Goal: Task Accomplishment & Management: Complete application form

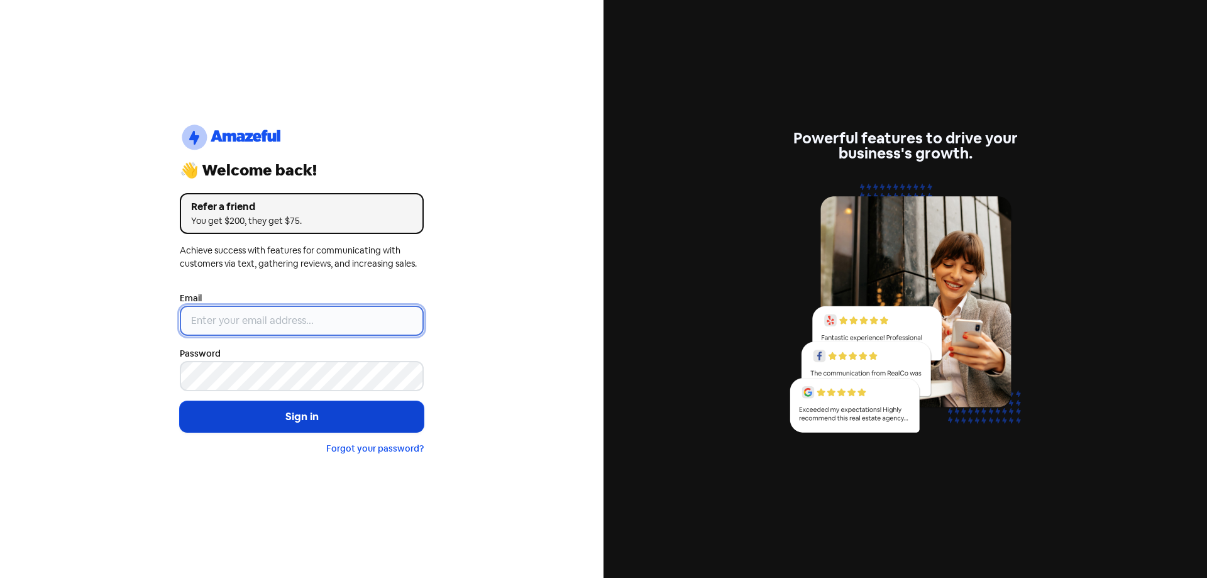
type input "[EMAIL_ADDRESS][DOMAIN_NAME]"
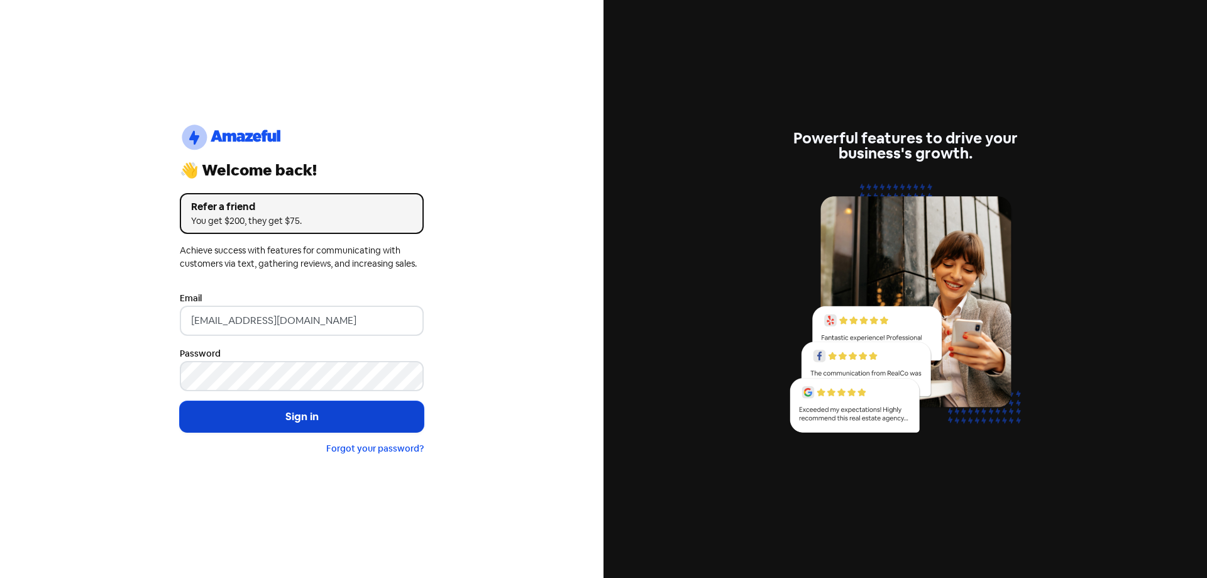
click at [291, 425] on button "Sign in" at bounding box center [302, 416] width 244 height 31
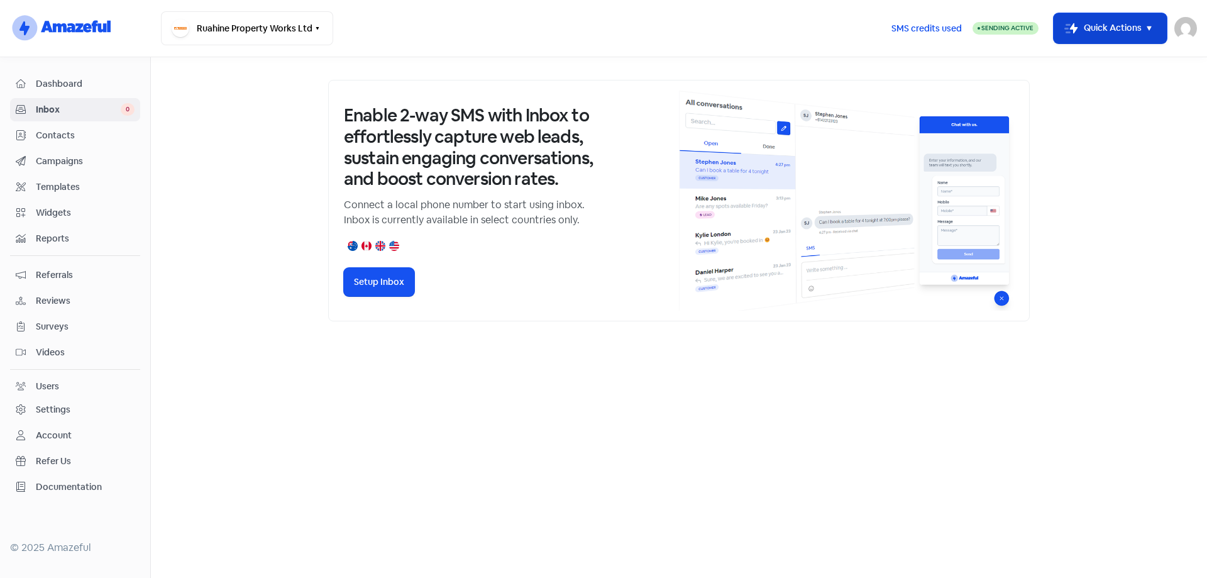
click at [1143, 25] on icon "button" at bounding box center [1149, 28] width 15 height 15
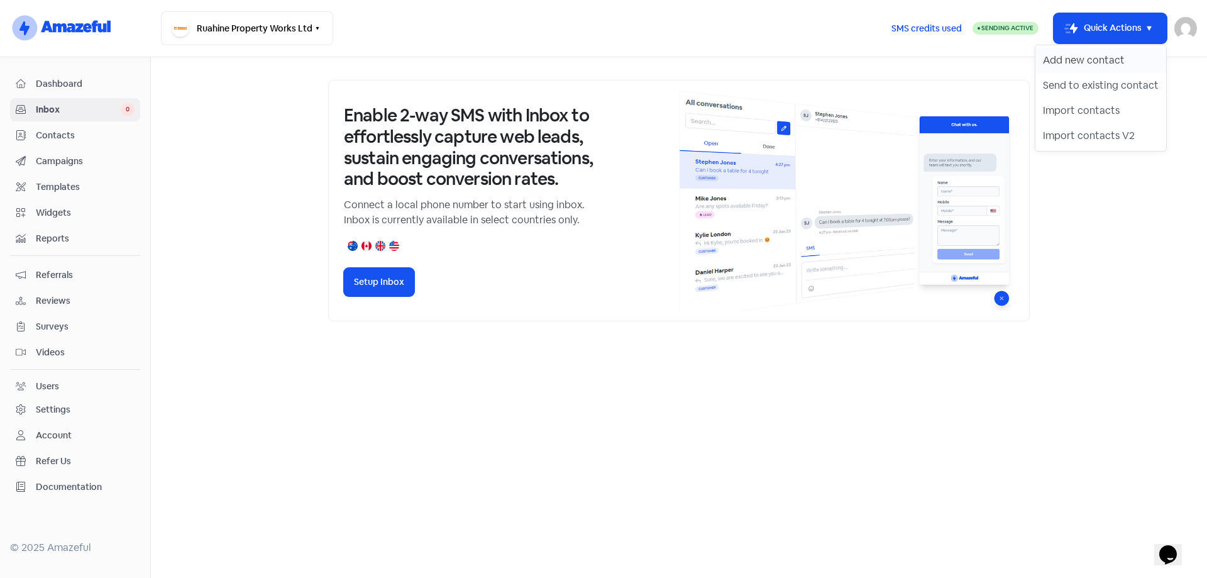
click at [1092, 57] on button "Add new contact" at bounding box center [1101, 60] width 131 height 25
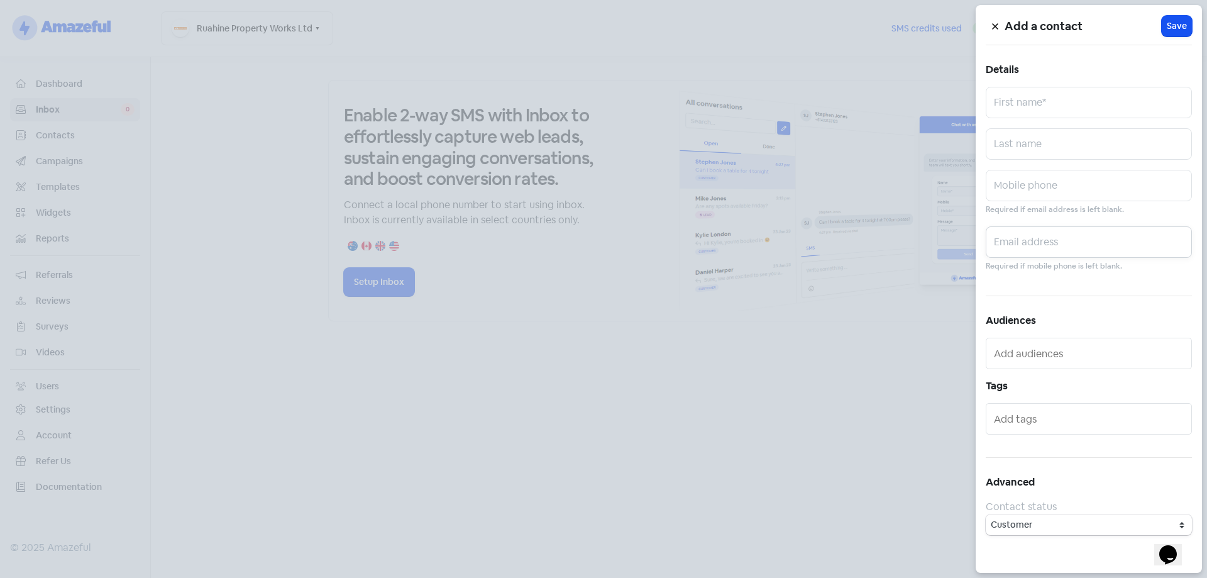
click at [1042, 236] on input "text" at bounding box center [1089, 241] width 206 height 31
paste input "yvonne.b.graham@gmail.com"
type input "yvonne.b.graham@gmail.com"
click at [1034, 101] on input "text" at bounding box center [1089, 102] width 206 height 31
type input "Yvonne"
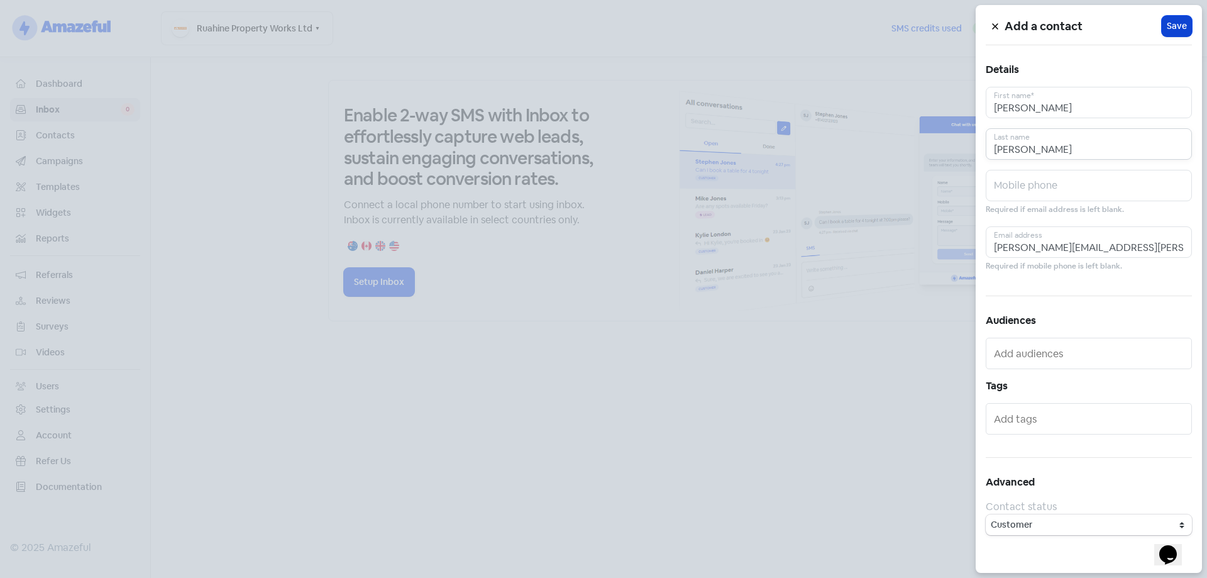
type input "Graham"
click at [1185, 23] on span "Save" at bounding box center [1177, 25] width 20 height 13
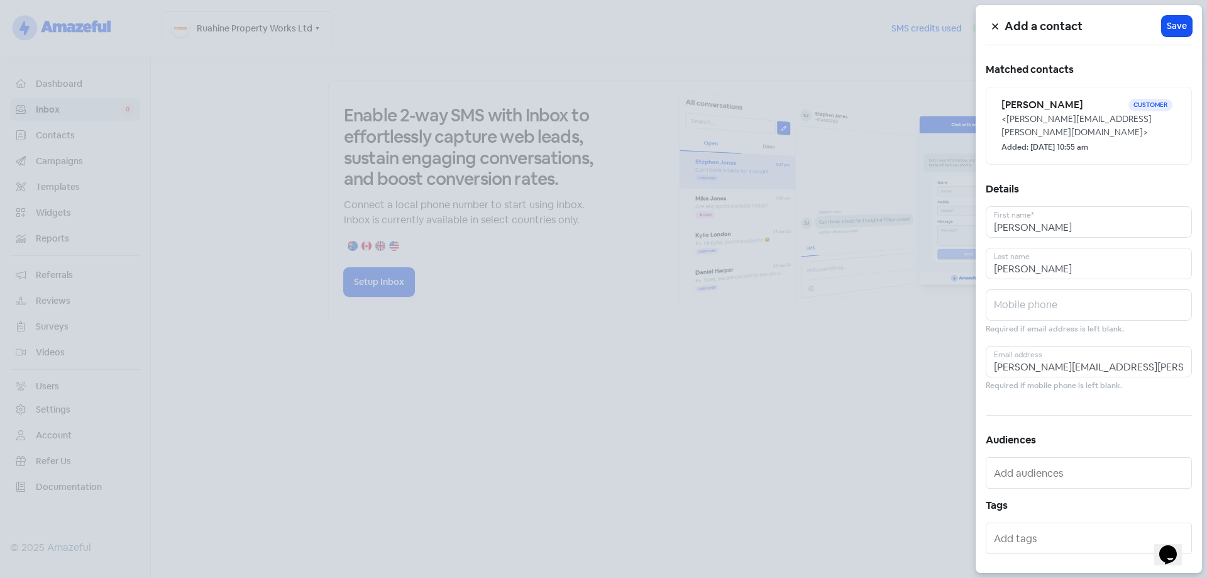
click at [993, 27] on icon at bounding box center [996, 27] width 8 height 8
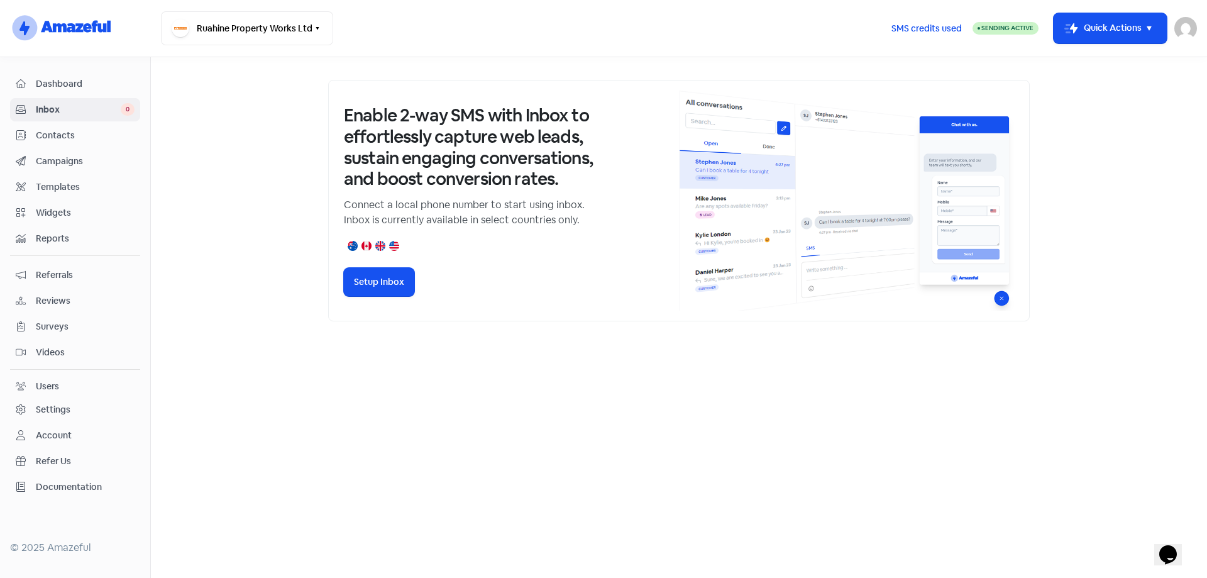
click at [64, 131] on span "Contacts" at bounding box center [85, 135] width 99 height 13
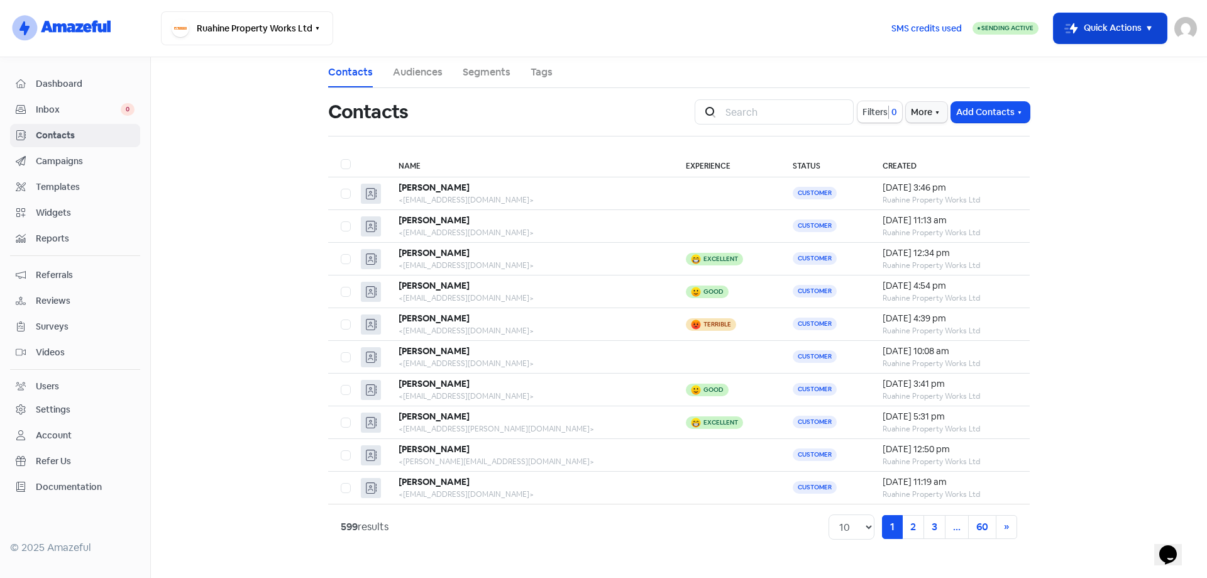
click at [1136, 23] on button "Icon For Thunder-move Quick Actions" at bounding box center [1110, 28] width 113 height 30
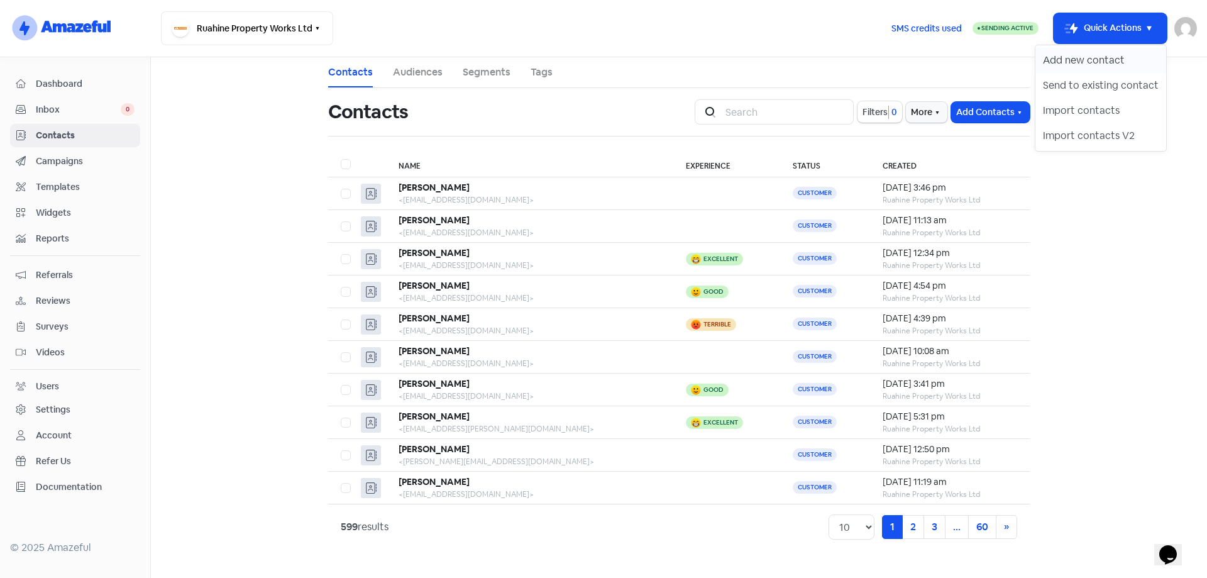
click at [1108, 58] on button "Add new contact" at bounding box center [1101, 60] width 131 height 25
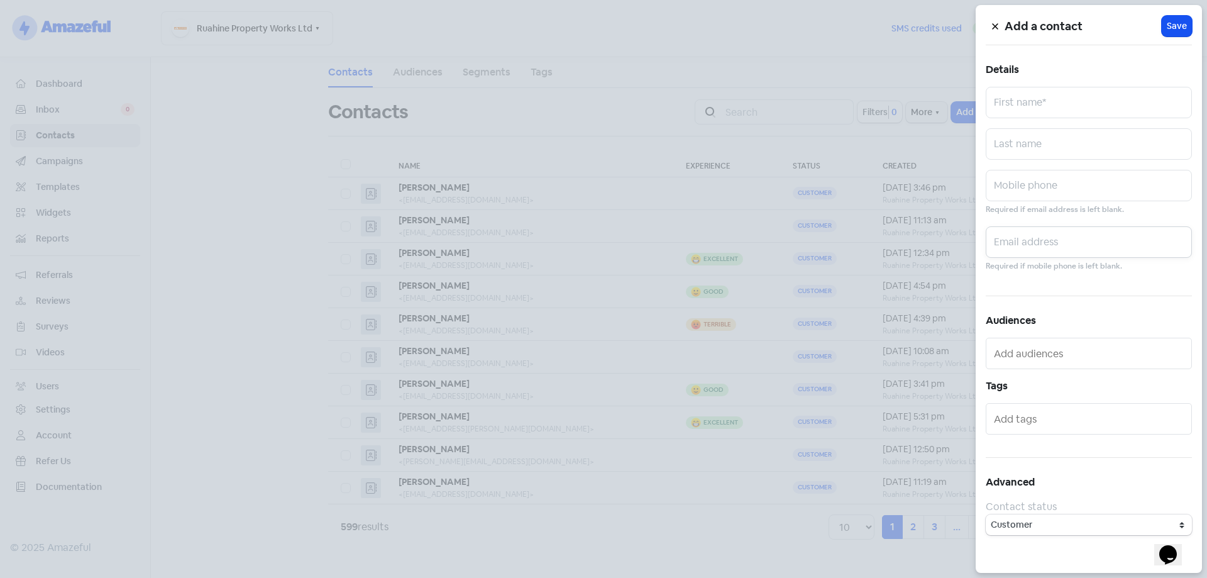
click at [1056, 248] on input "text" at bounding box center [1089, 241] width 206 height 31
paste input "summerbouzaid@gmail.com"
type input "summerbouzaid@gmail.com"
click at [1051, 101] on input "text" at bounding box center [1089, 102] width 206 height 31
type input "Summer"
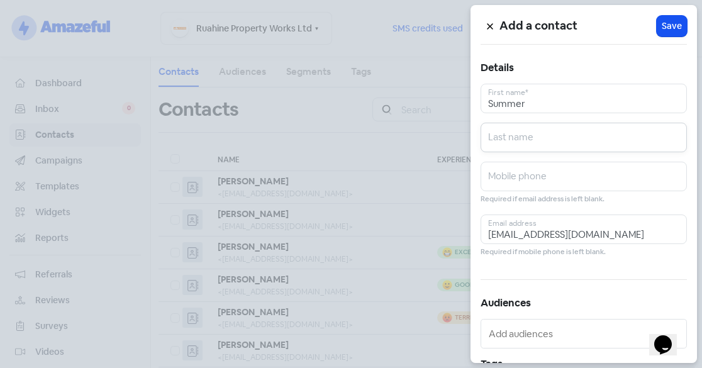
click at [524, 133] on input "text" at bounding box center [583, 138] width 206 height 30
type input "Bouzaid"
click at [670, 25] on span "Save" at bounding box center [671, 25] width 20 height 13
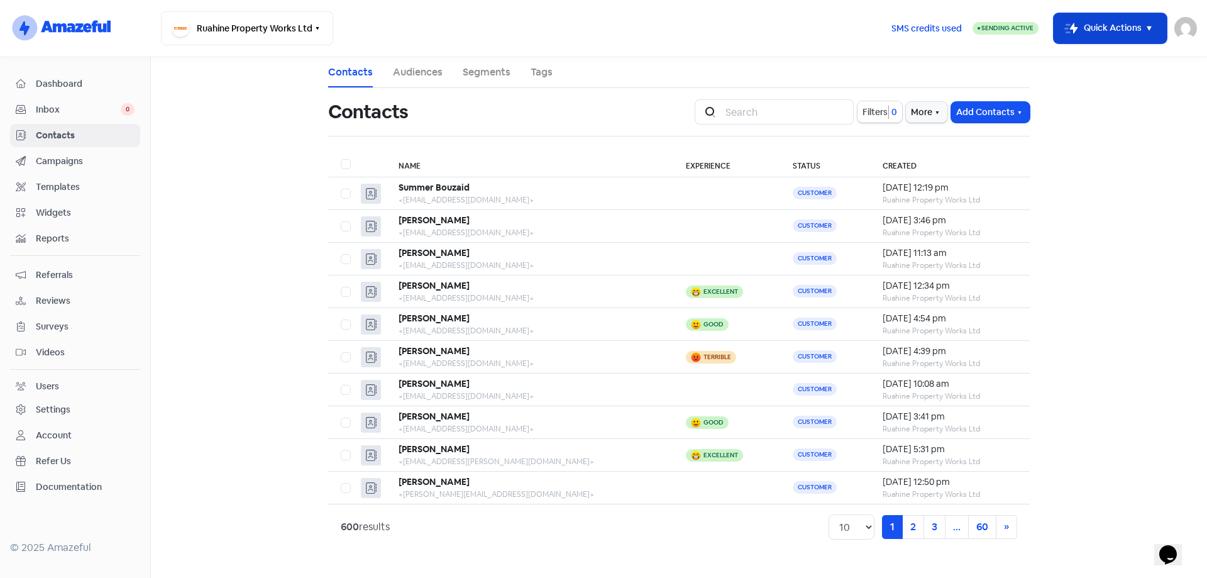
click at [1155, 27] on icon "button" at bounding box center [1149, 28] width 15 height 15
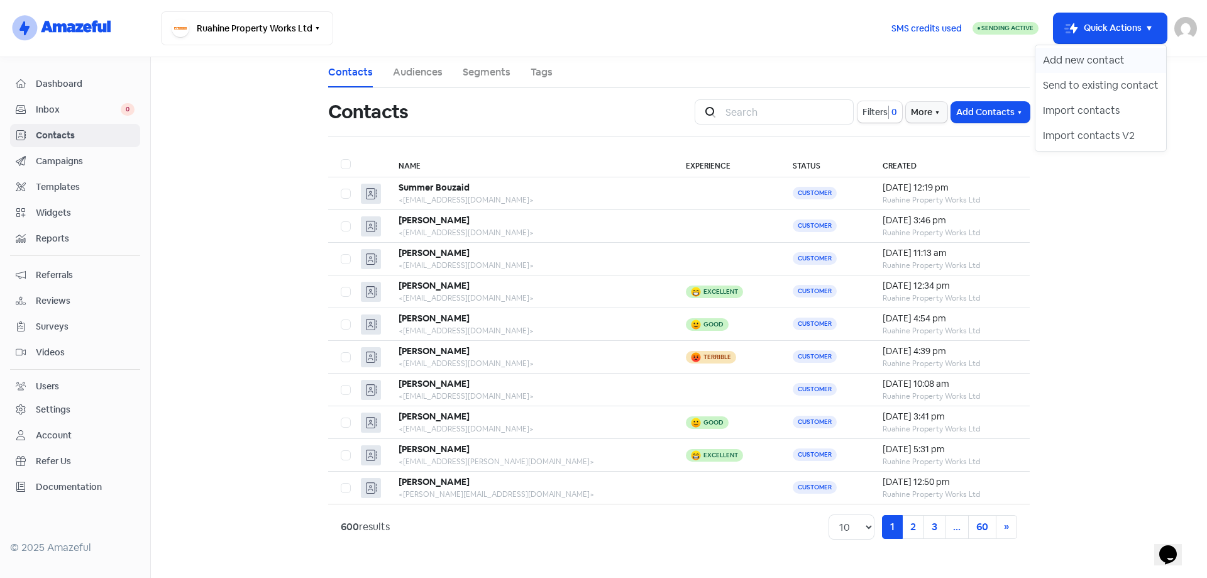
click at [1104, 55] on button "Add new contact" at bounding box center [1101, 60] width 131 height 25
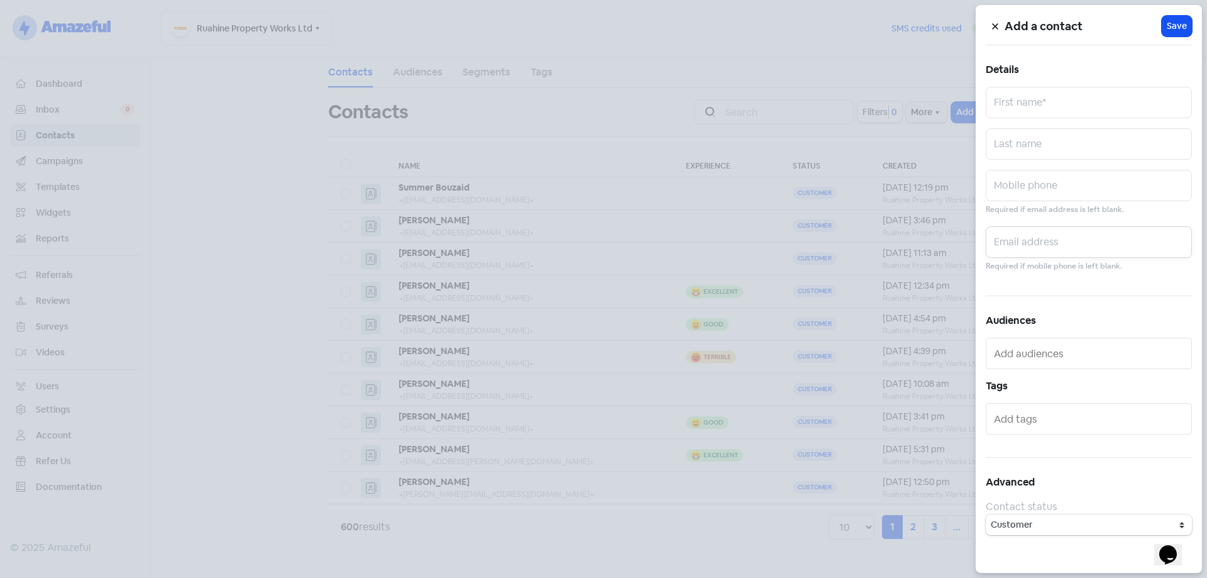
click at [1061, 248] on input "text" at bounding box center [1089, 241] width 206 height 31
paste input "markwdstrachan@gmail.com"
type input "markwdstrachan@gmail.com"
click at [1071, 99] on input "text" at bounding box center [1089, 102] width 206 height 31
type input "Mark"
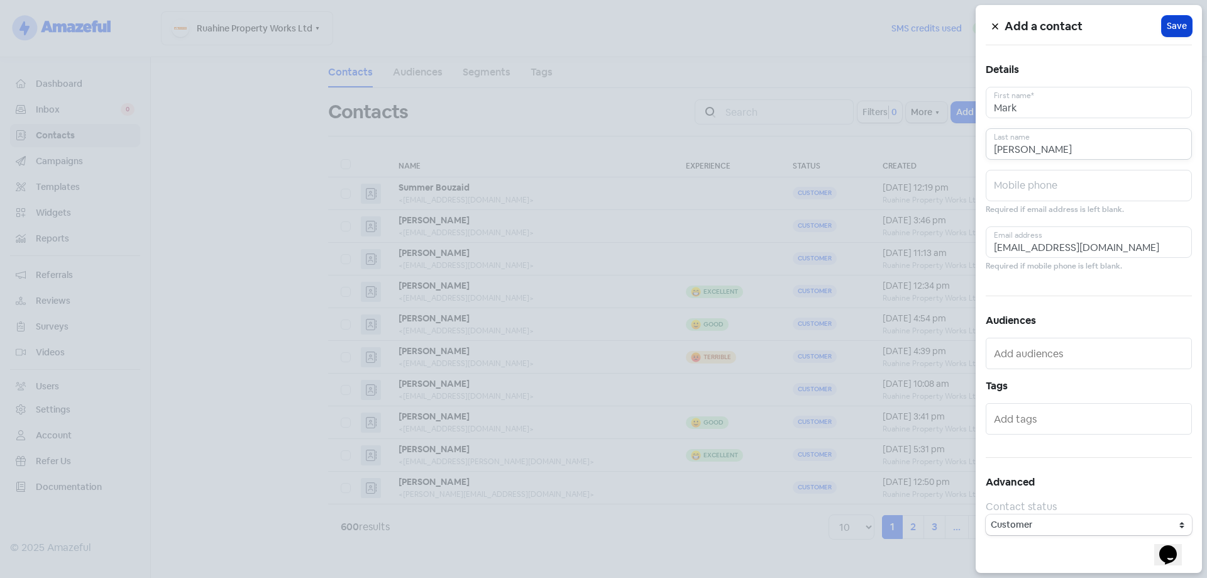
type input "Strachan"
click at [1171, 31] on span "Save" at bounding box center [1177, 25] width 20 height 13
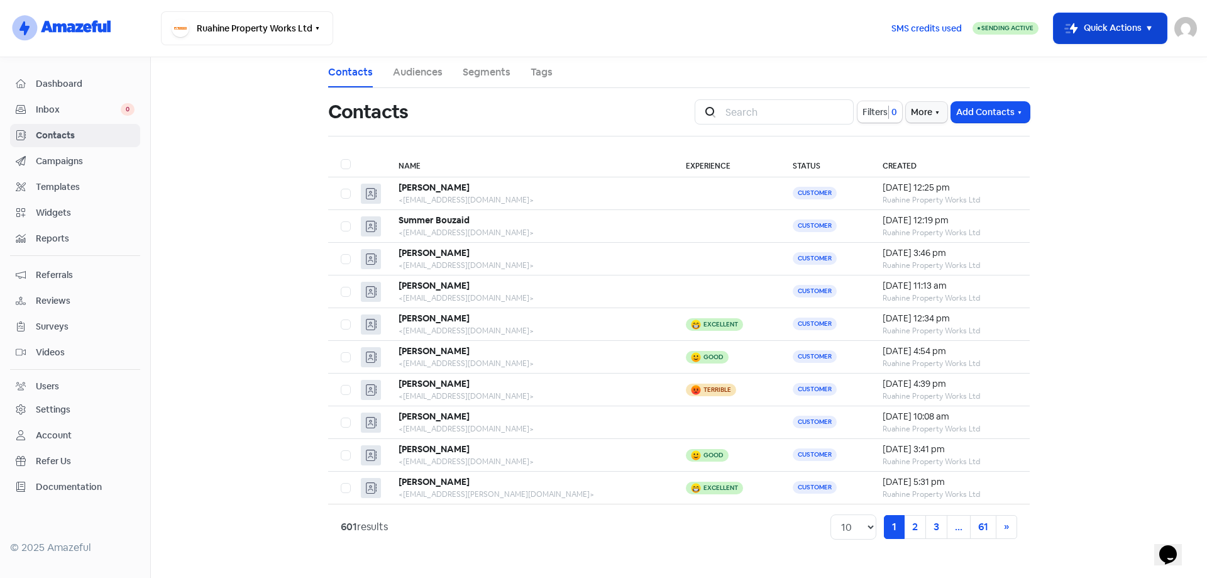
click at [1154, 23] on icon "button" at bounding box center [1149, 28] width 15 height 15
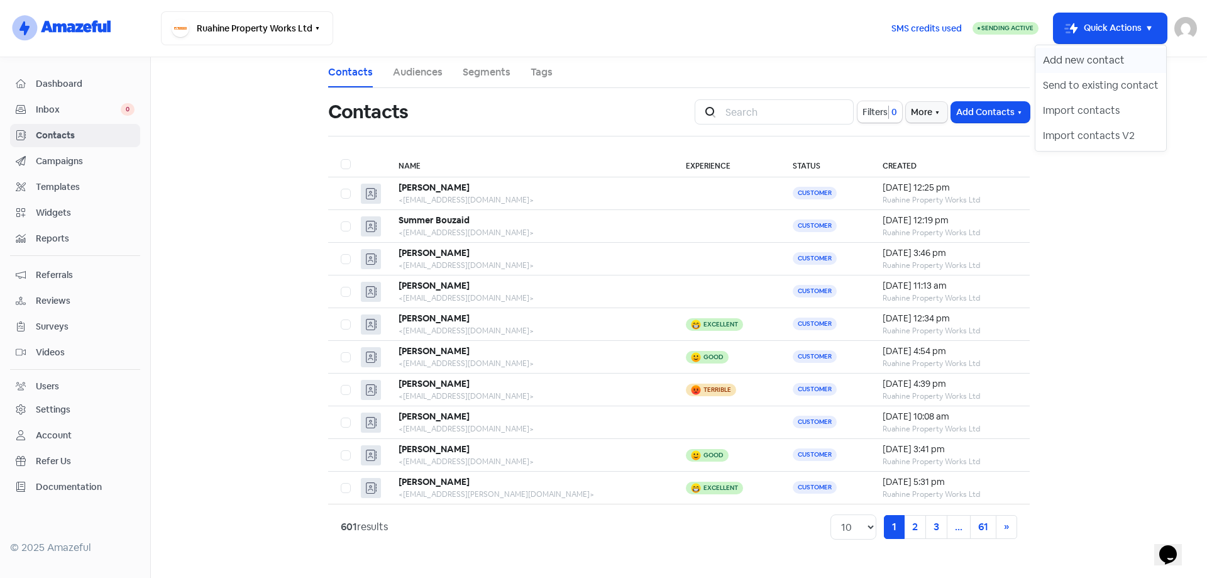
click at [1101, 58] on button "Add new contact" at bounding box center [1101, 60] width 131 height 25
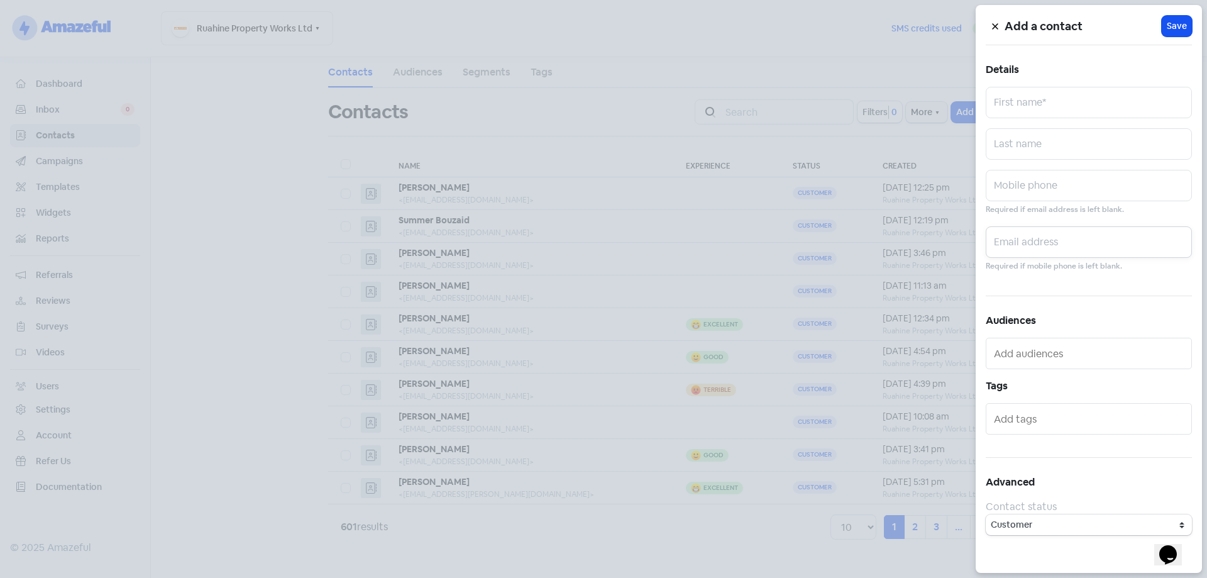
click at [1052, 251] on input "text" at bounding box center [1089, 241] width 206 height 31
paste input "tony.beveridge@outlook.co.nz"
type input "tony.beveridge@outlook.co.nz"
click at [1035, 101] on input "text" at bounding box center [1089, 102] width 206 height 31
type input "Tony"
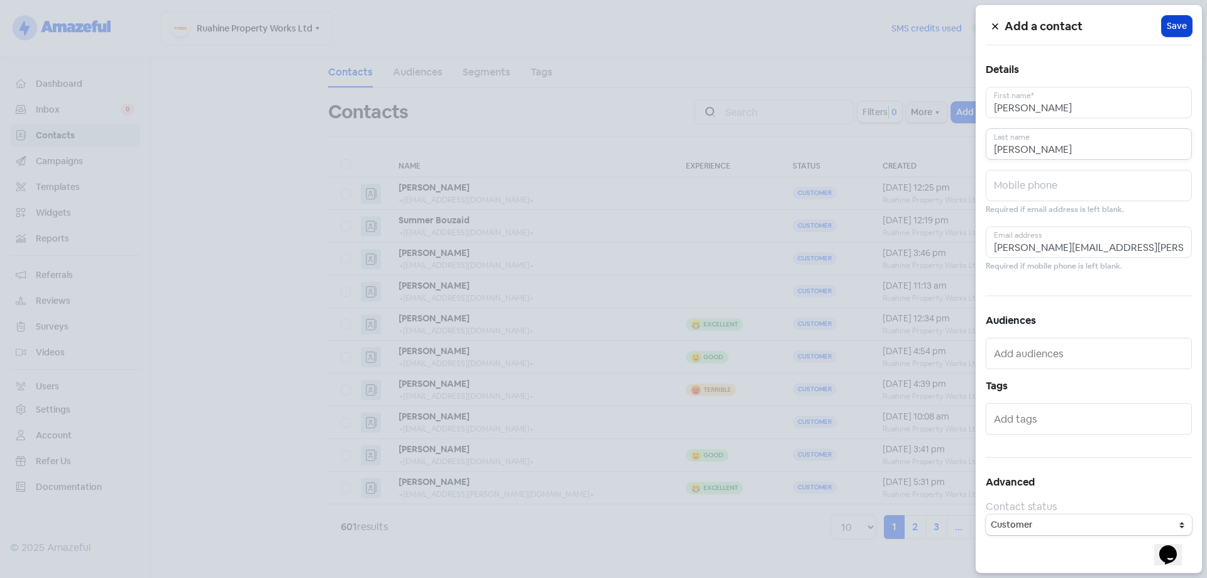
type input "Beveridge"
click at [1173, 30] on span "Save" at bounding box center [1177, 25] width 20 height 13
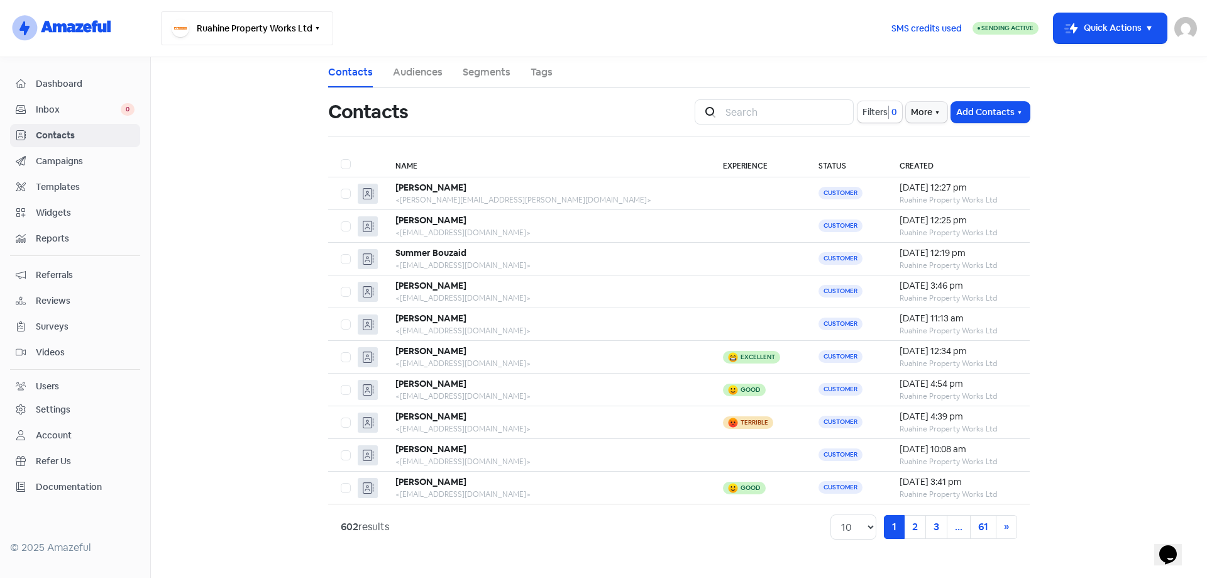
click at [306, 32] on button "Ruahine Property Works Ltd" at bounding box center [247, 28] width 172 height 34
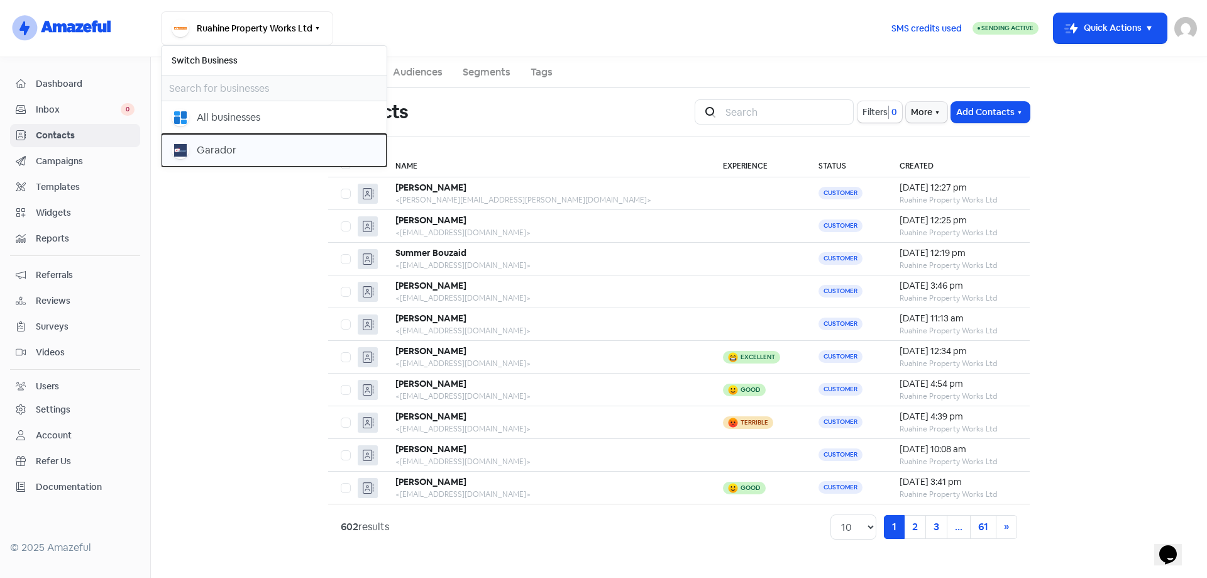
click at [196, 148] on div "Garador" at bounding box center [274, 150] width 205 height 18
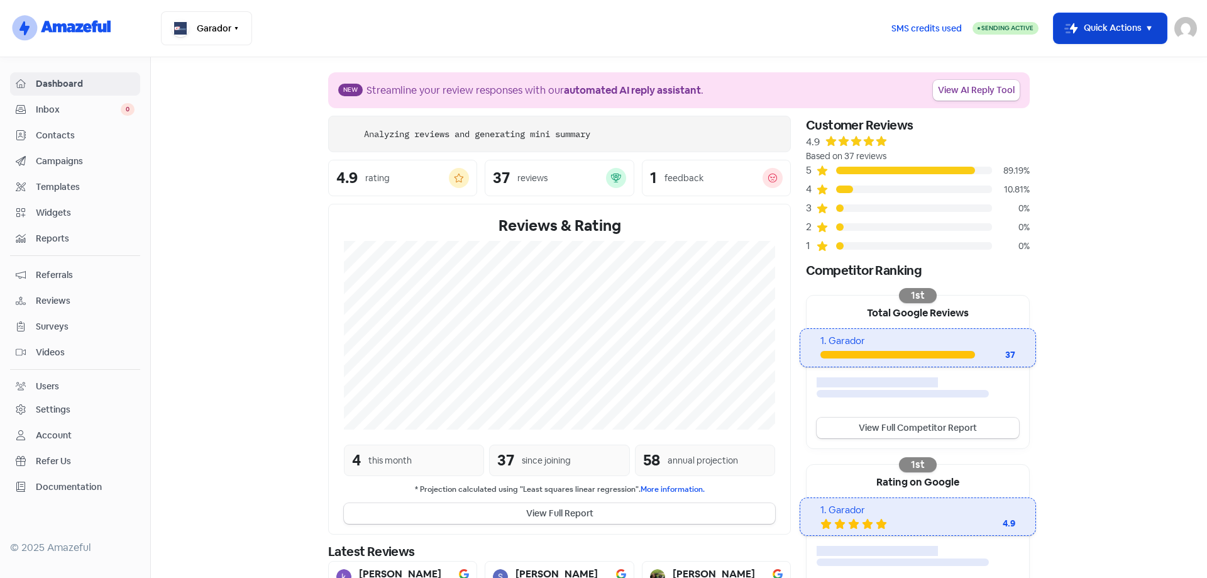
click at [1146, 26] on icon "button" at bounding box center [1149, 28] width 15 height 15
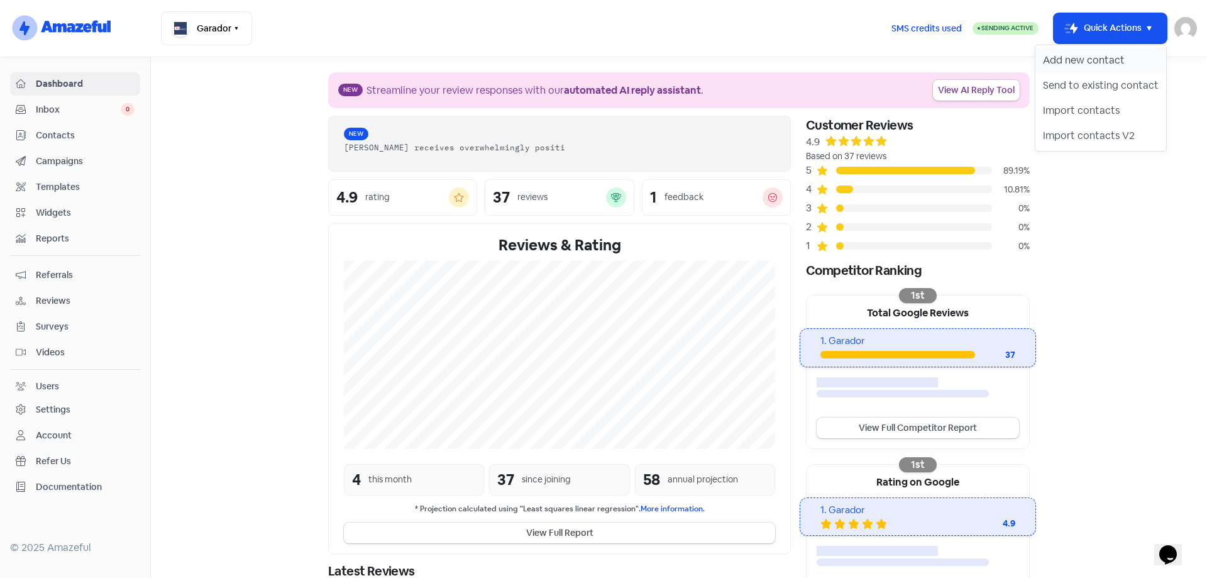
click at [1069, 60] on button "Add new contact" at bounding box center [1101, 60] width 131 height 25
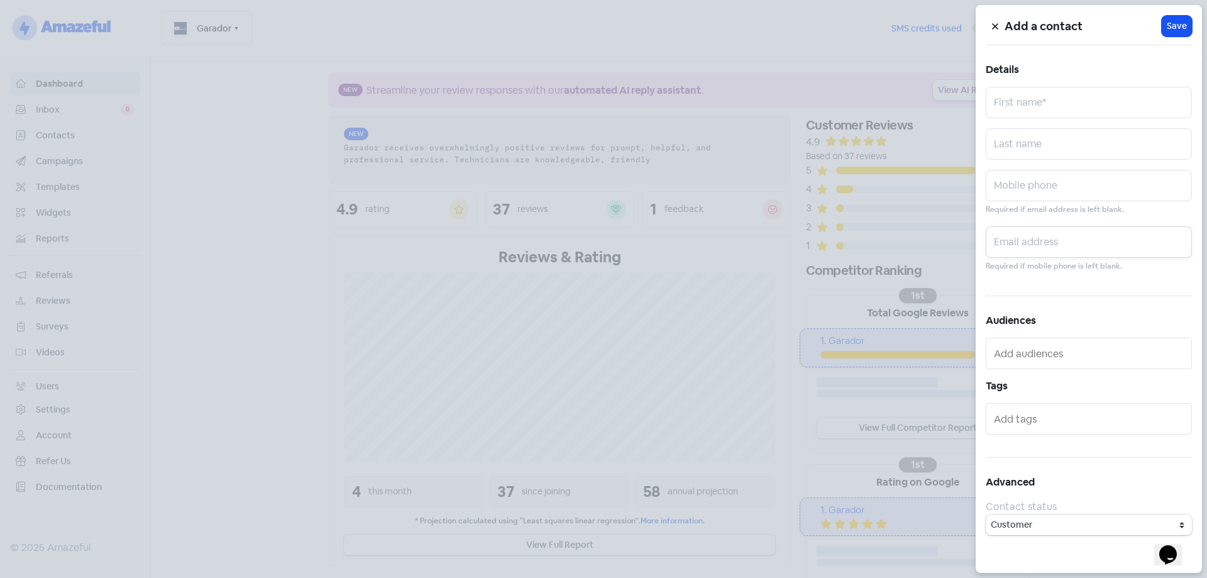
click at [1019, 238] on input "text" at bounding box center [1089, 241] width 206 height 31
paste input "[EMAIL_ADDRESS][DOMAIN_NAME]"
type input "harrisonwotherspoon@hotmail.com"
click at [1052, 97] on input "text" at bounding box center [1089, 102] width 206 height 31
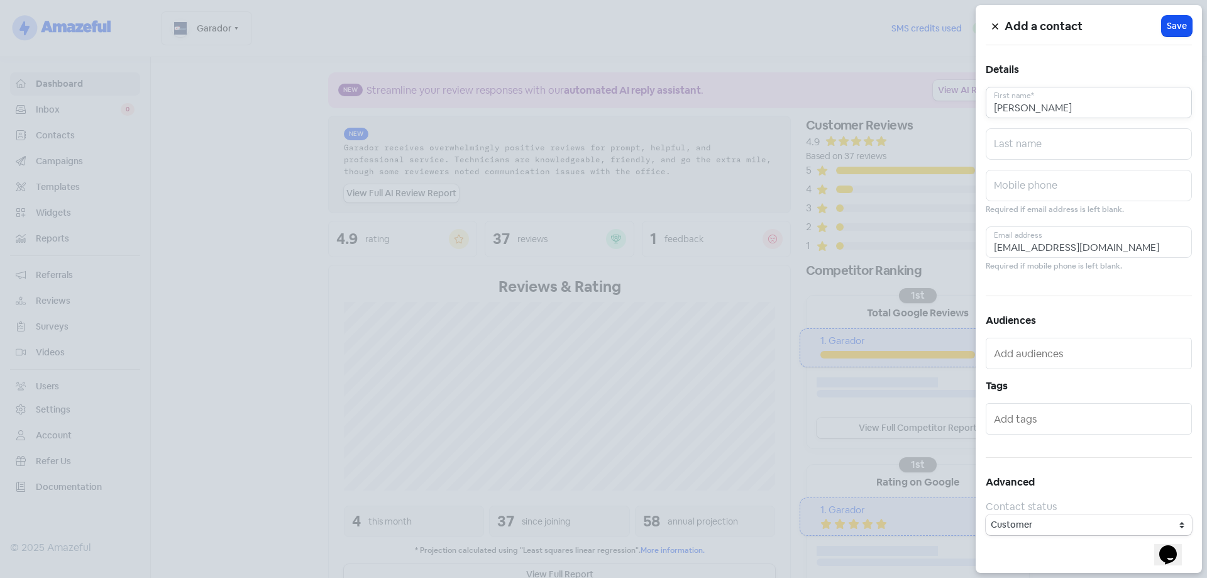
type input "Harry"
type input "Wotherspoon"
click at [1180, 21] on span "Save" at bounding box center [1177, 25] width 20 height 13
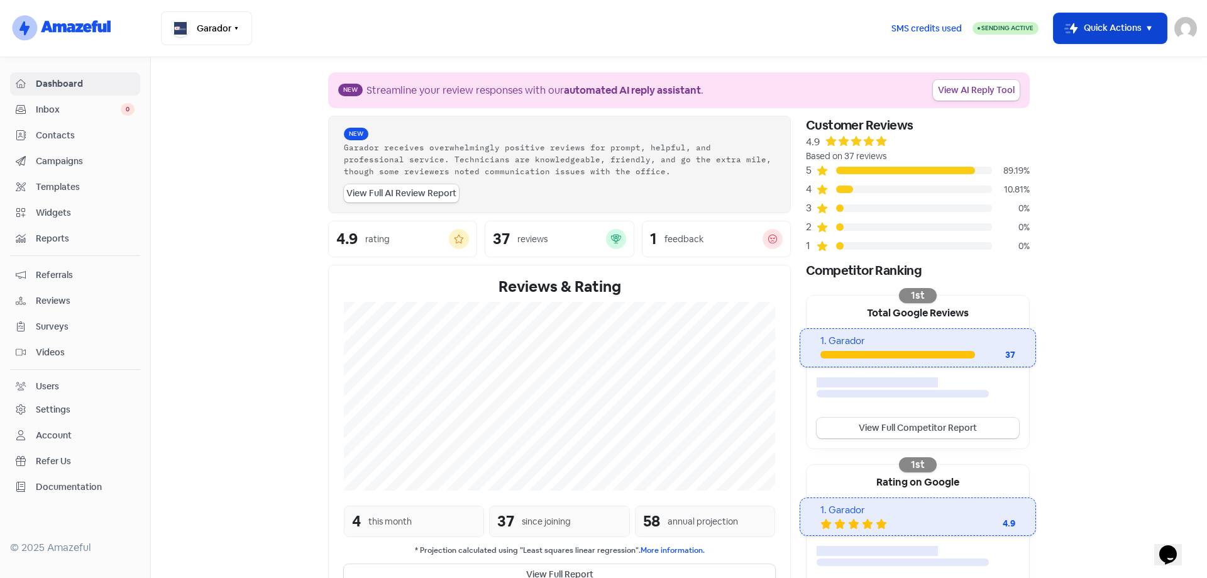
click at [1152, 26] on icon "button" at bounding box center [1149, 28] width 15 height 15
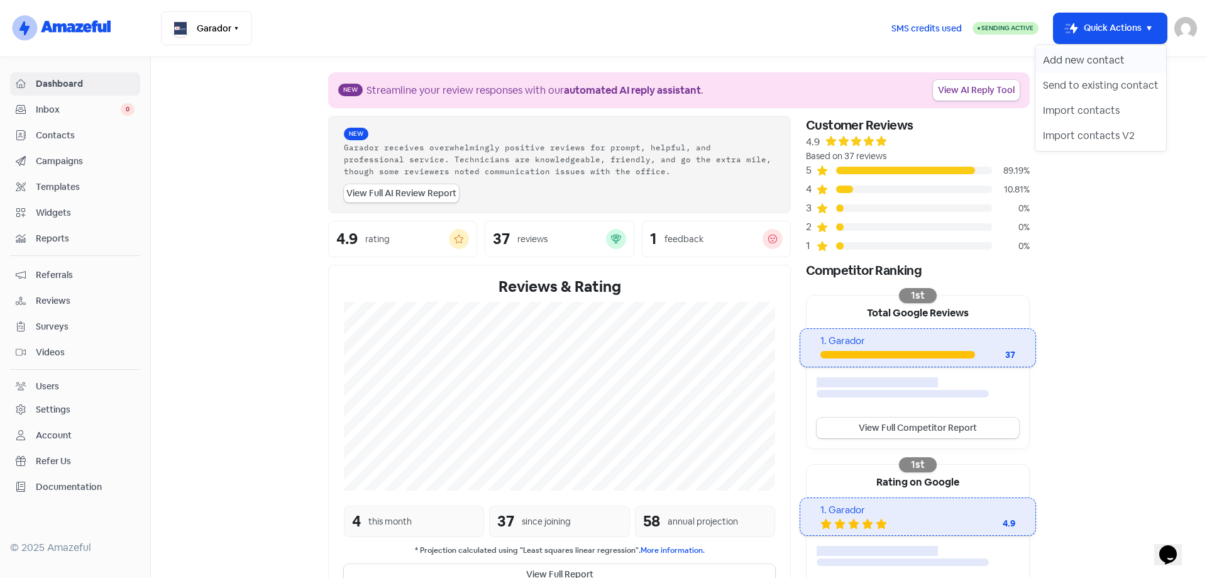
click at [1061, 61] on button "Add new contact" at bounding box center [1101, 60] width 131 height 25
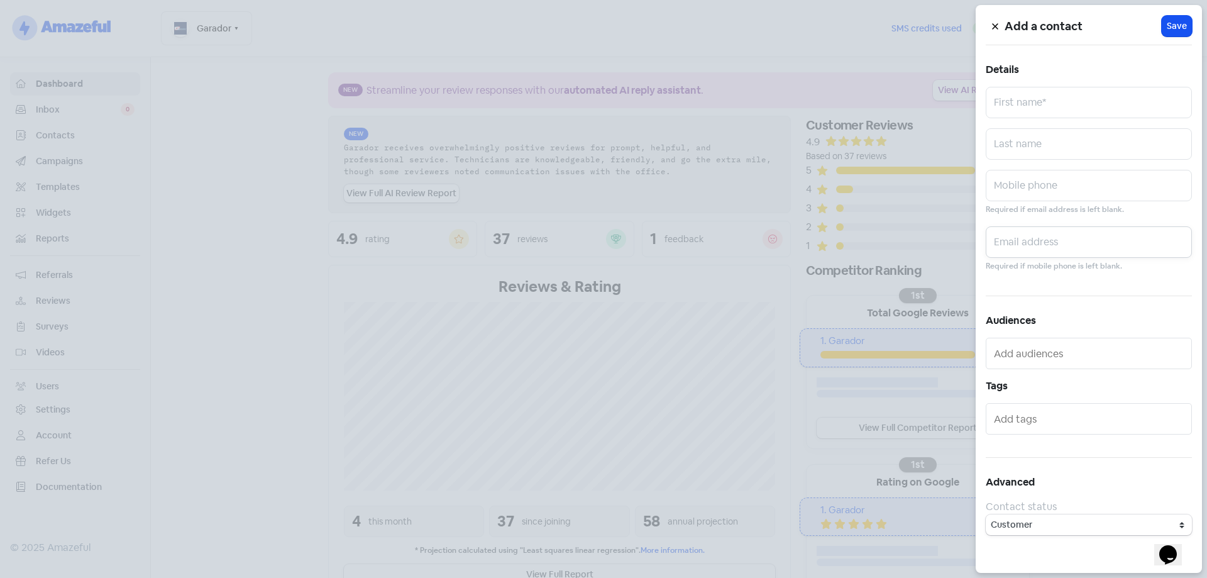
click at [1058, 241] on input "text" at bounding box center [1089, 241] width 206 height 31
paste input "andygraham@hotmail.co.nz"
type input "andygraham@hotmail.co.nz"
click at [1053, 100] on input "text" at bounding box center [1089, 102] width 206 height 31
type input "Sandy"
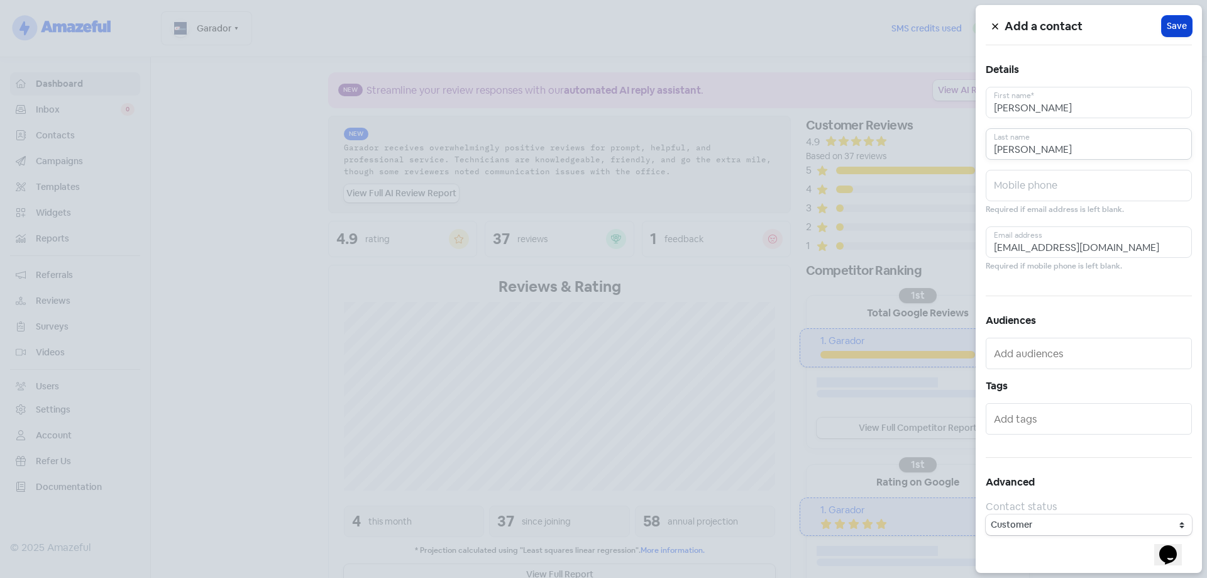
type input "Graham"
click at [1168, 30] on span "Save" at bounding box center [1177, 25] width 20 height 13
